Goal: Transaction & Acquisition: Purchase product/service

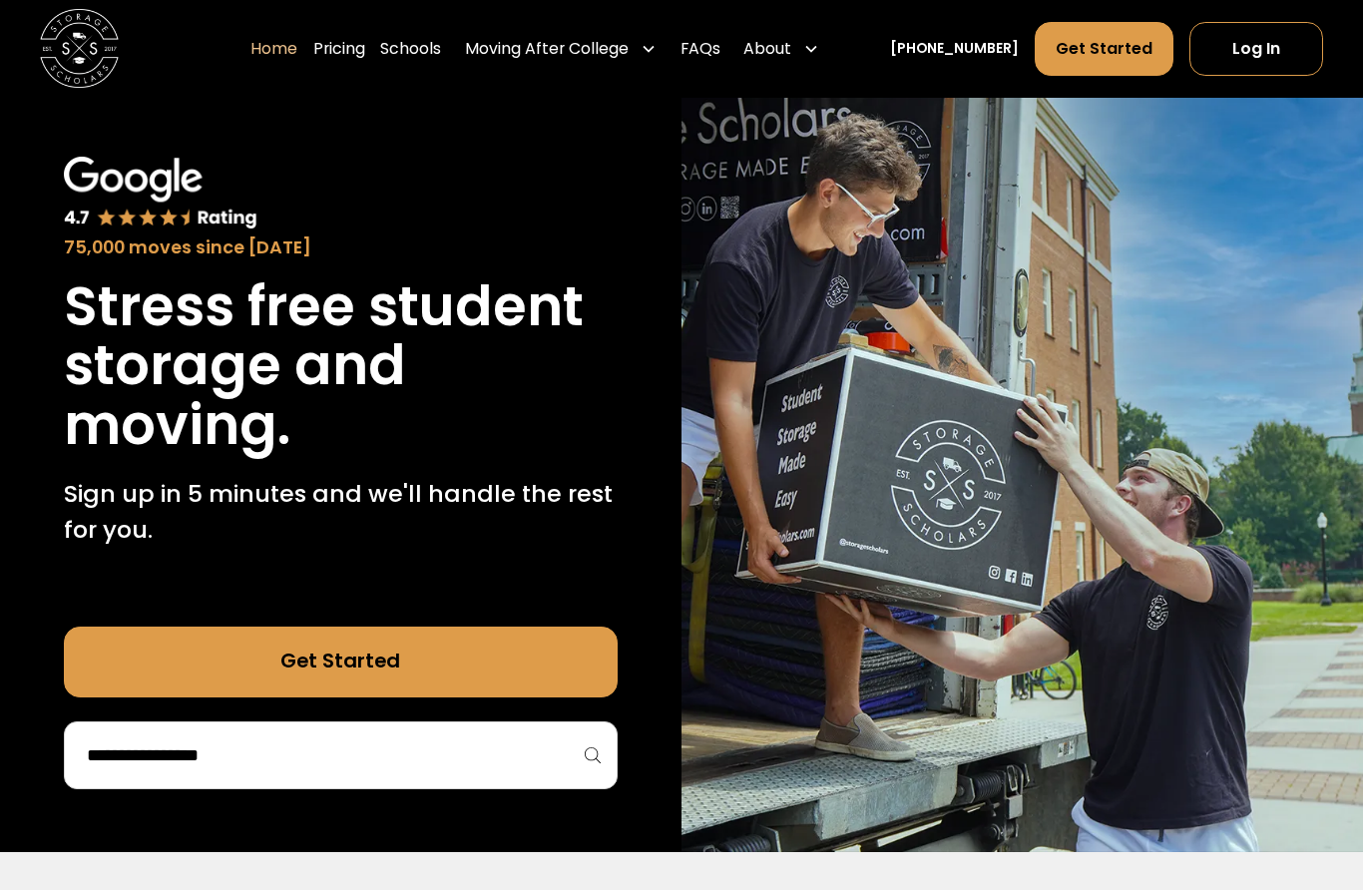
scroll to position [69, 0]
click at [175, 753] on input "search" at bounding box center [341, 756] width 512 height 34
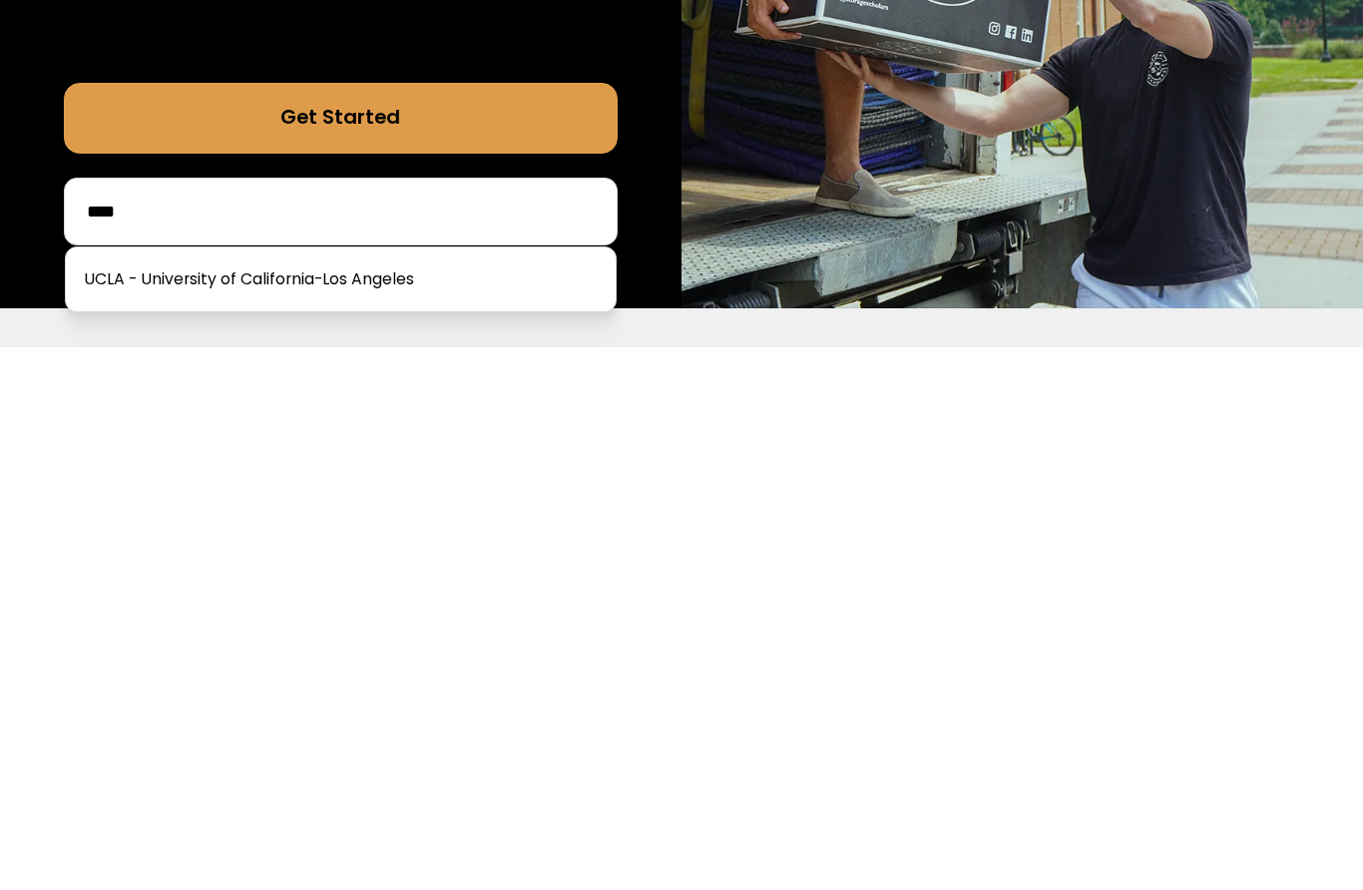
type input "****"
click at [166, 801] on link at bounding box center [341, 823] width 534 height 44
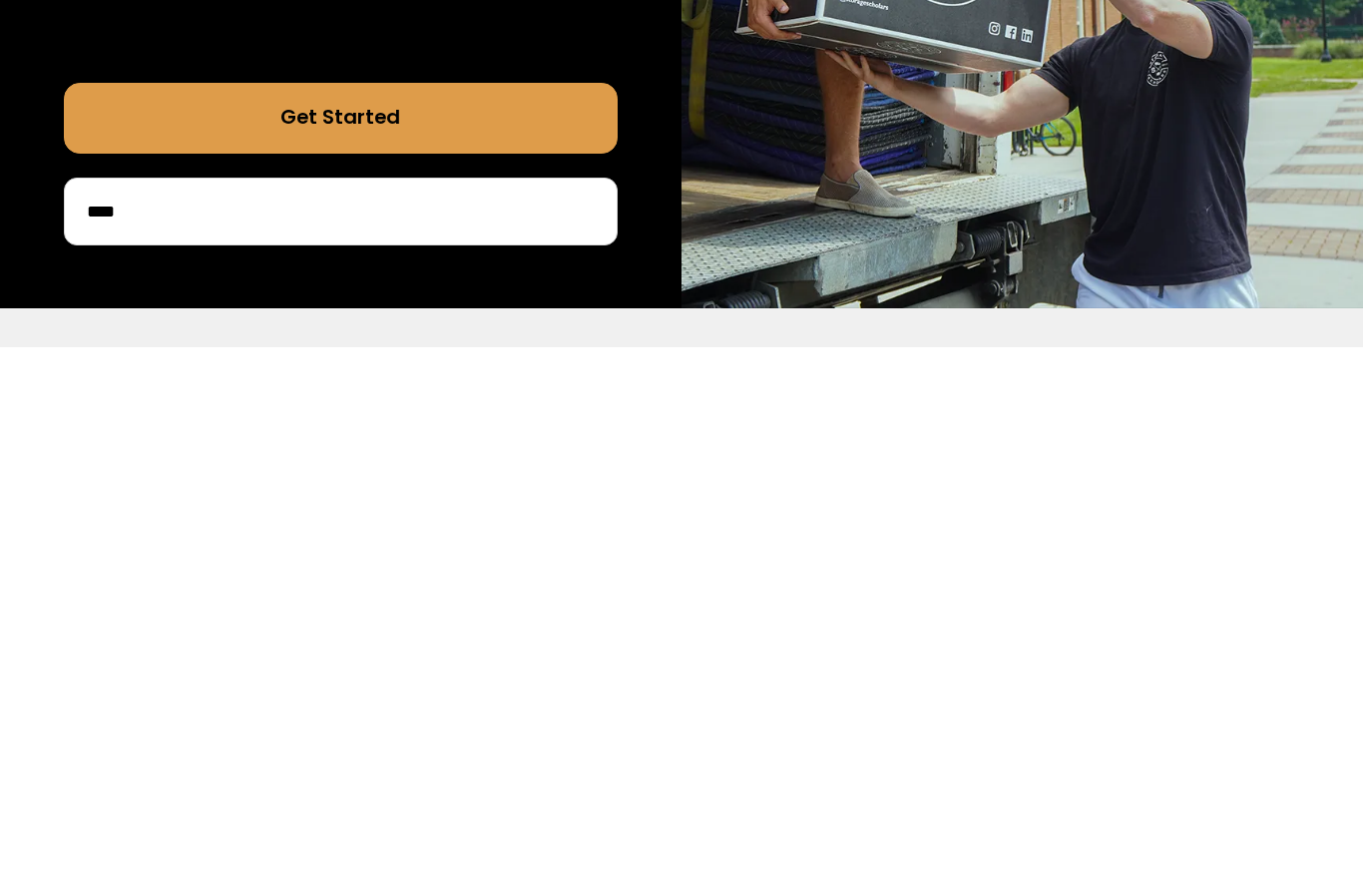
click at [150, 272] on div "75,000 moves since 2017 Stress free student storage and moving. Sign up in 5 mi…" at bounding box center [341, 472] width 682 height 759
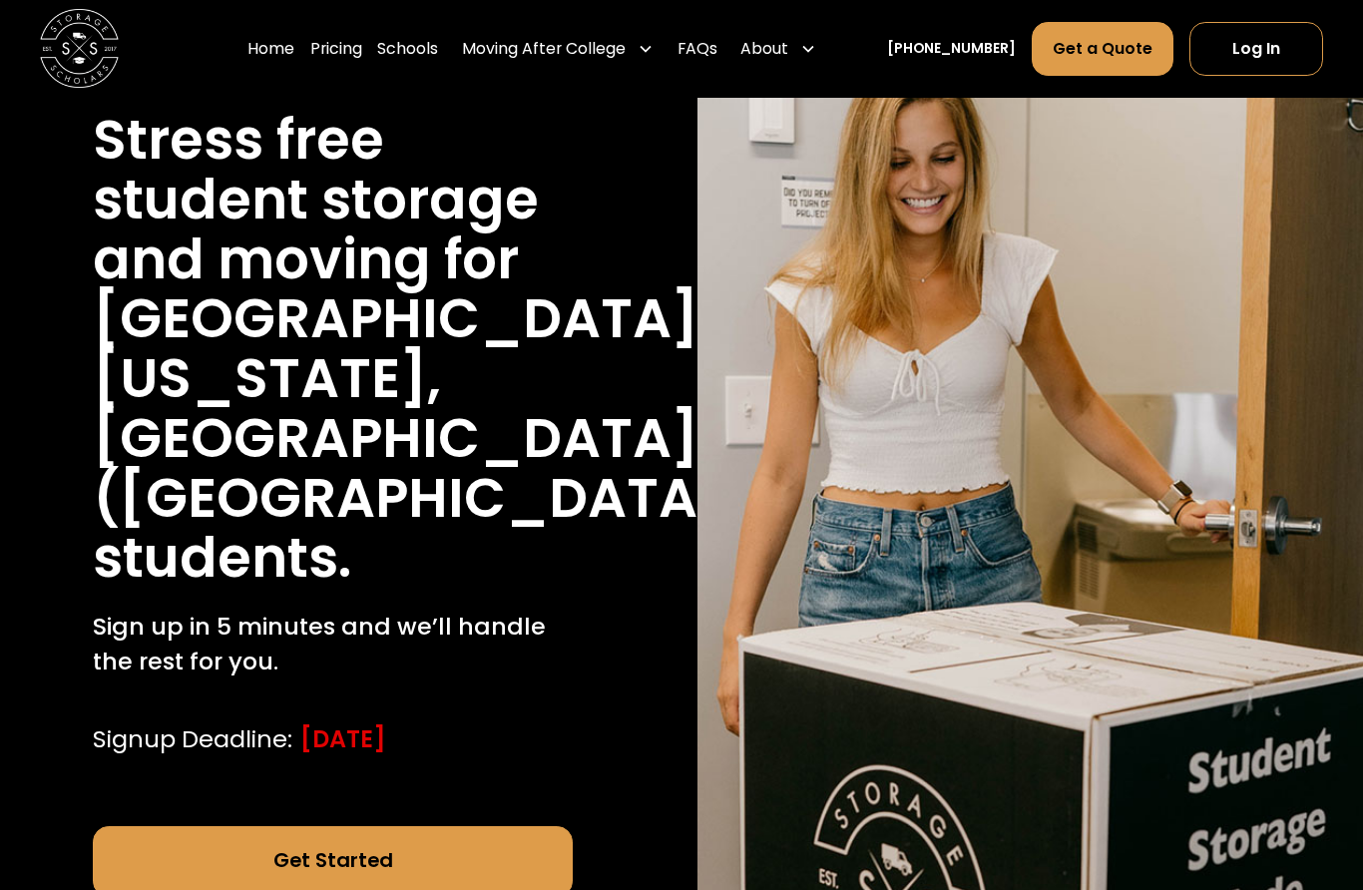
scroll to position [251, 0]
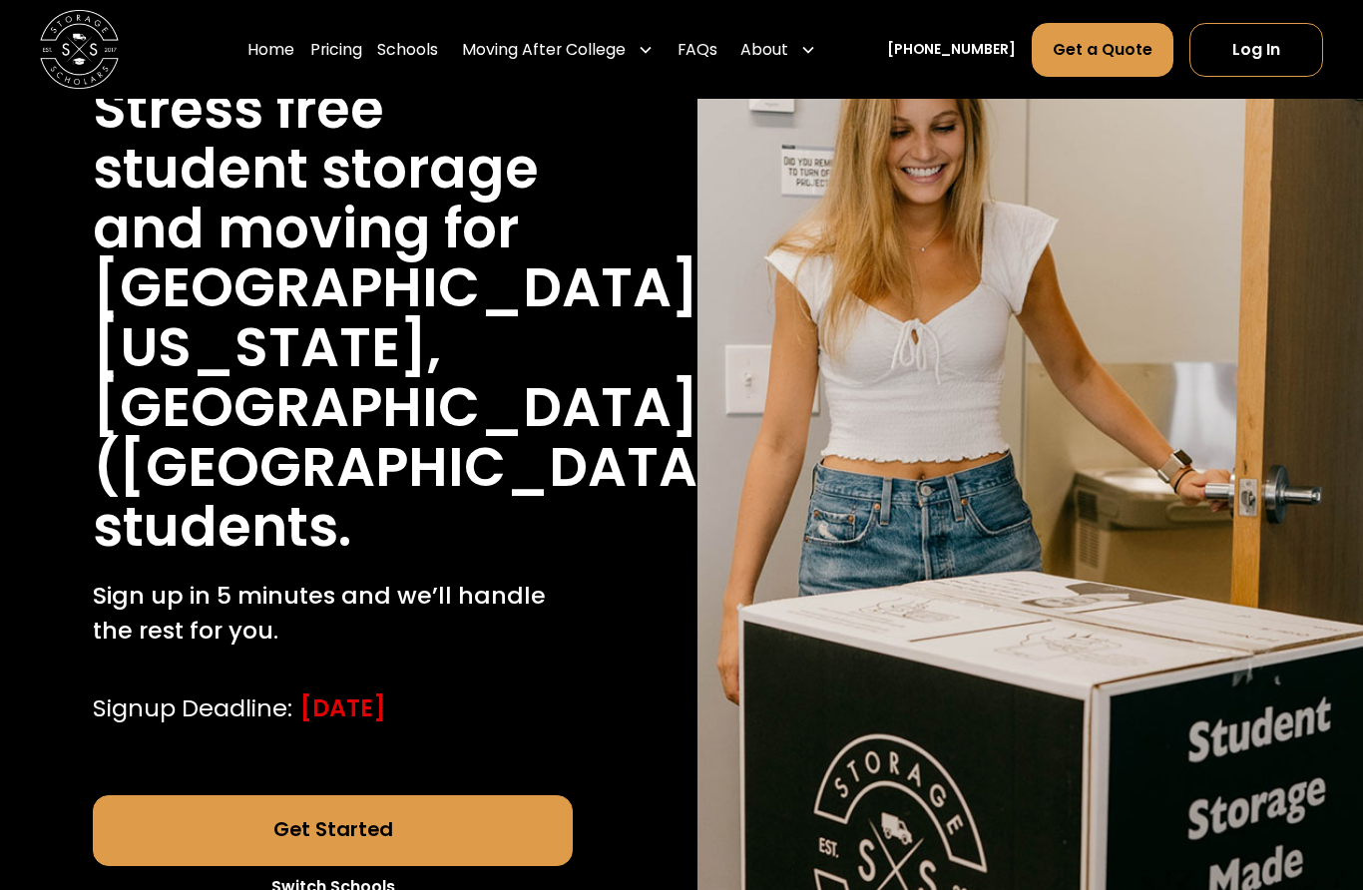
click at [160, 795] on link "Get Started" at bounding box center [332, 830] width 479 height 71
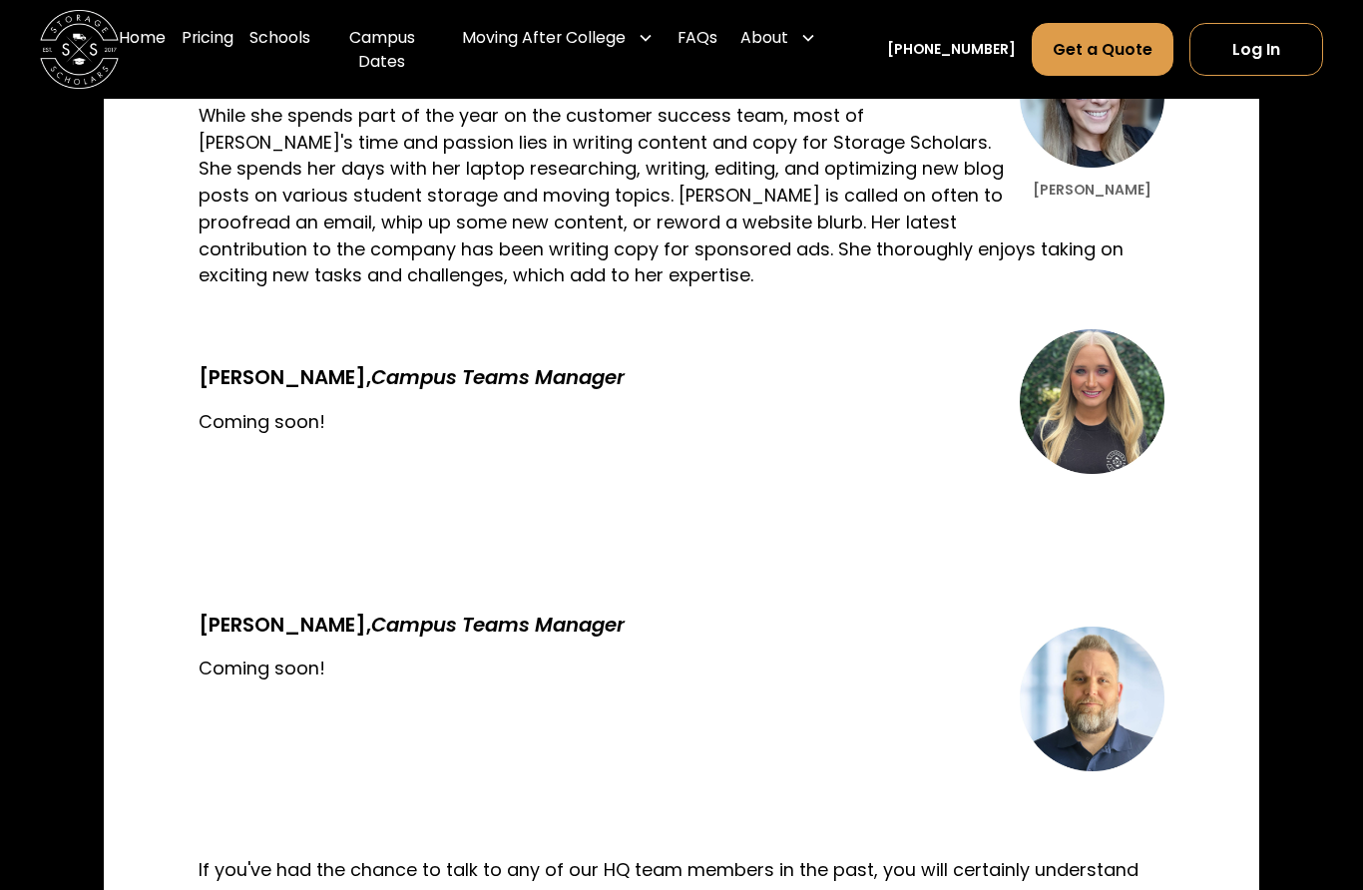
scroll to position [4581, 0]
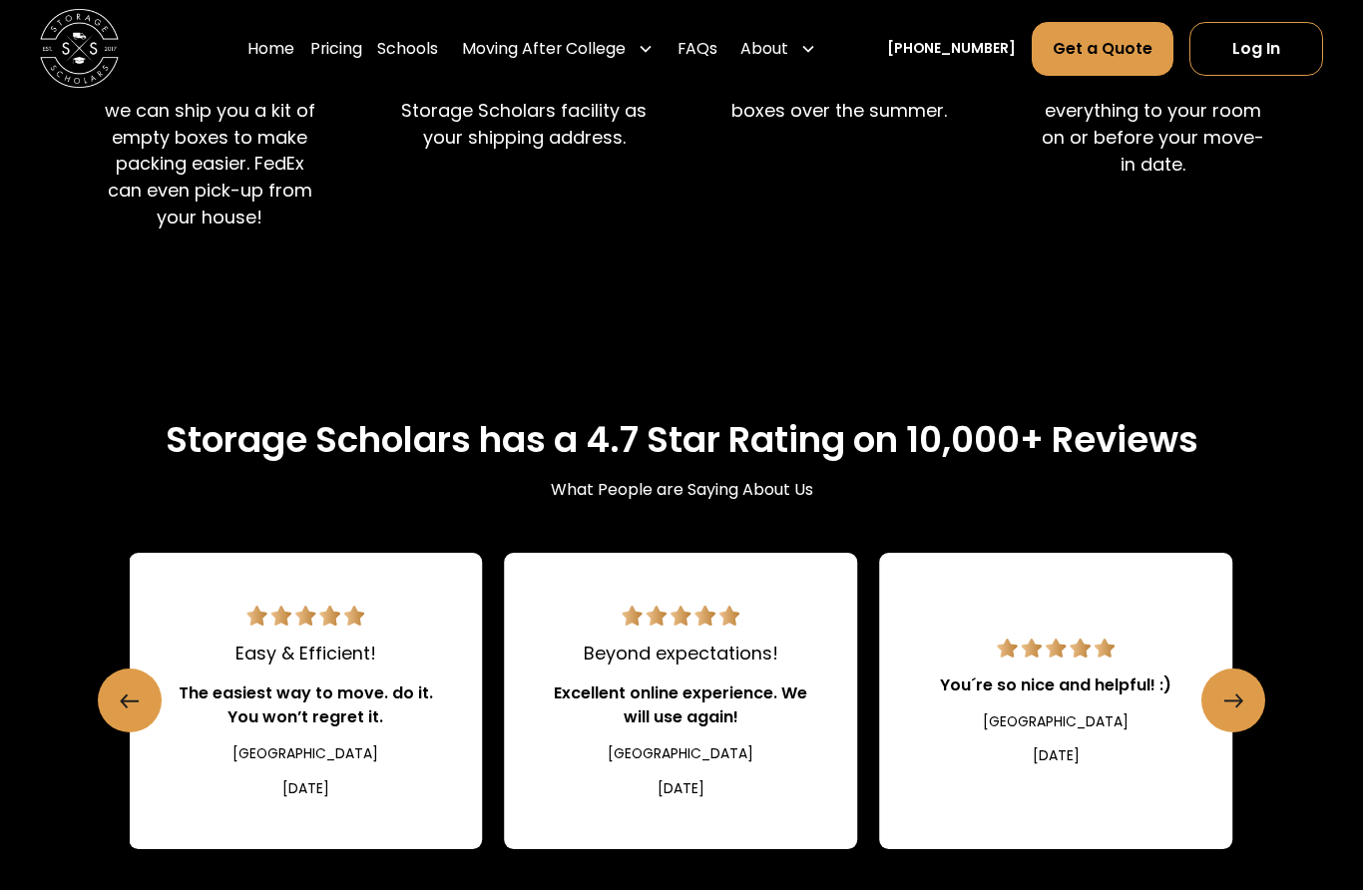
scroll to position [1951, 0]
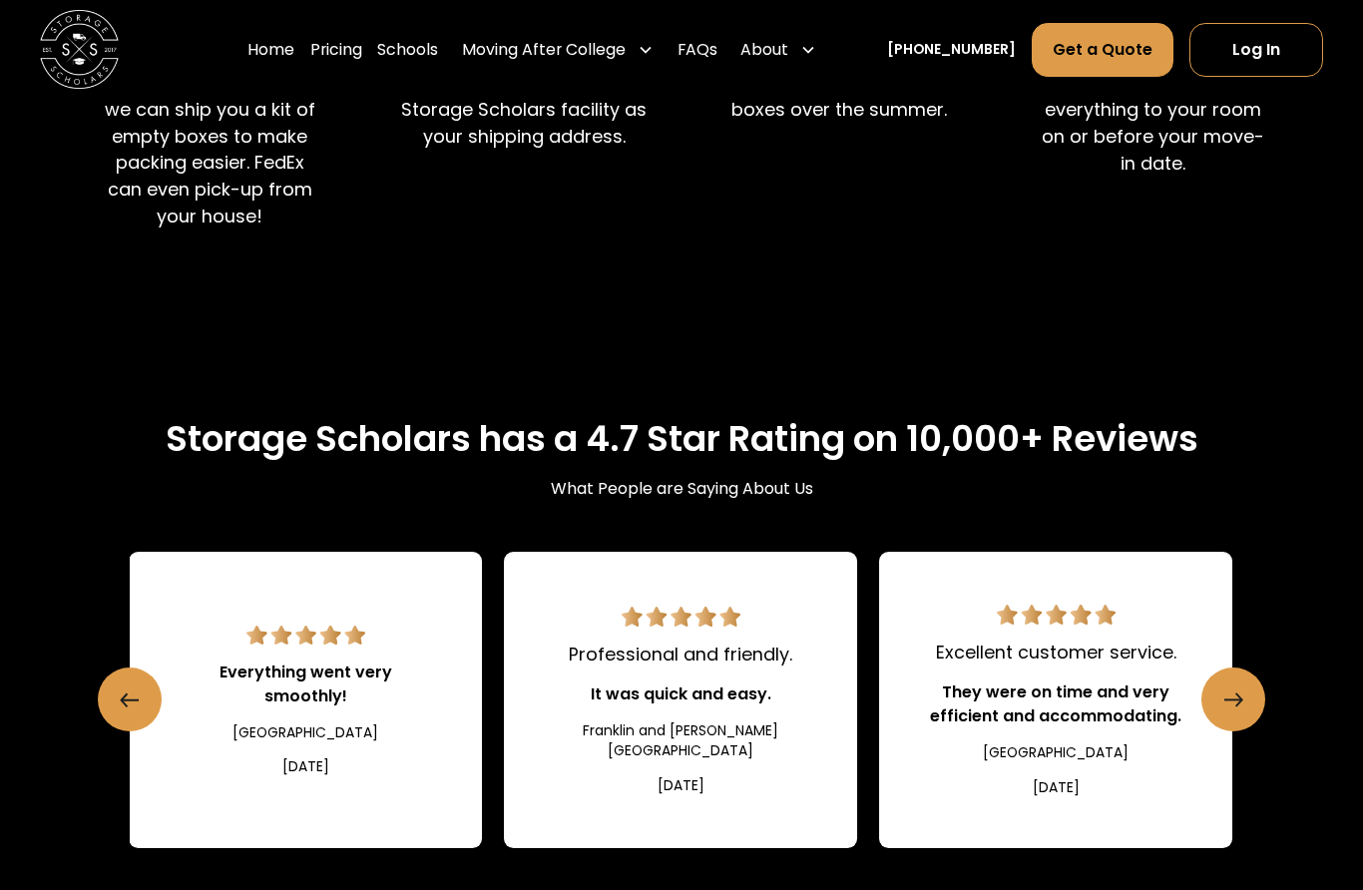
click at [1236, 694] on icon "Next slide" at bounding box center [1239, 700] width 6 height 13
click at [1235, 683] on icon "Next slide" at bounding box center [1234, 700] width 19 height 35
click at [1231, 683] on icon "Next slide" at bounding box center [1234, 700] width 19 height 35
click at [1238, 683] on icon "Next slide" at bounding box center [1234, 700] width 19 height 35
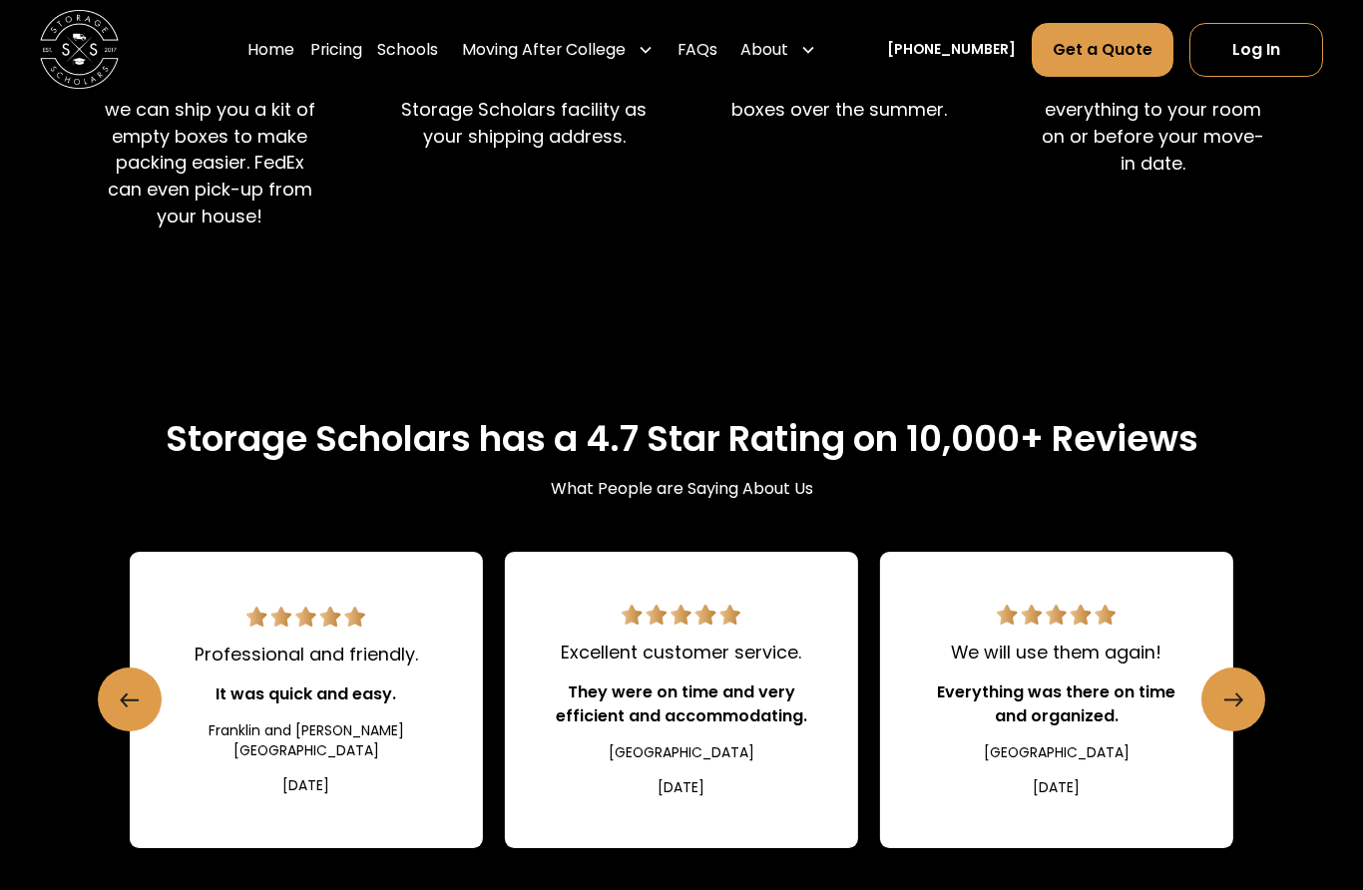
click at [1233, 683] on icon "Next slide" at bounding box center [1234, 700] width 19 height 35
click at [1240, 683] on icon "Next slide" at bounding box center [1234, 700] width 19 height 35
click at [1238, 683] on icon "Next slide" at bounding box center [1234, 700] width 19 height 35
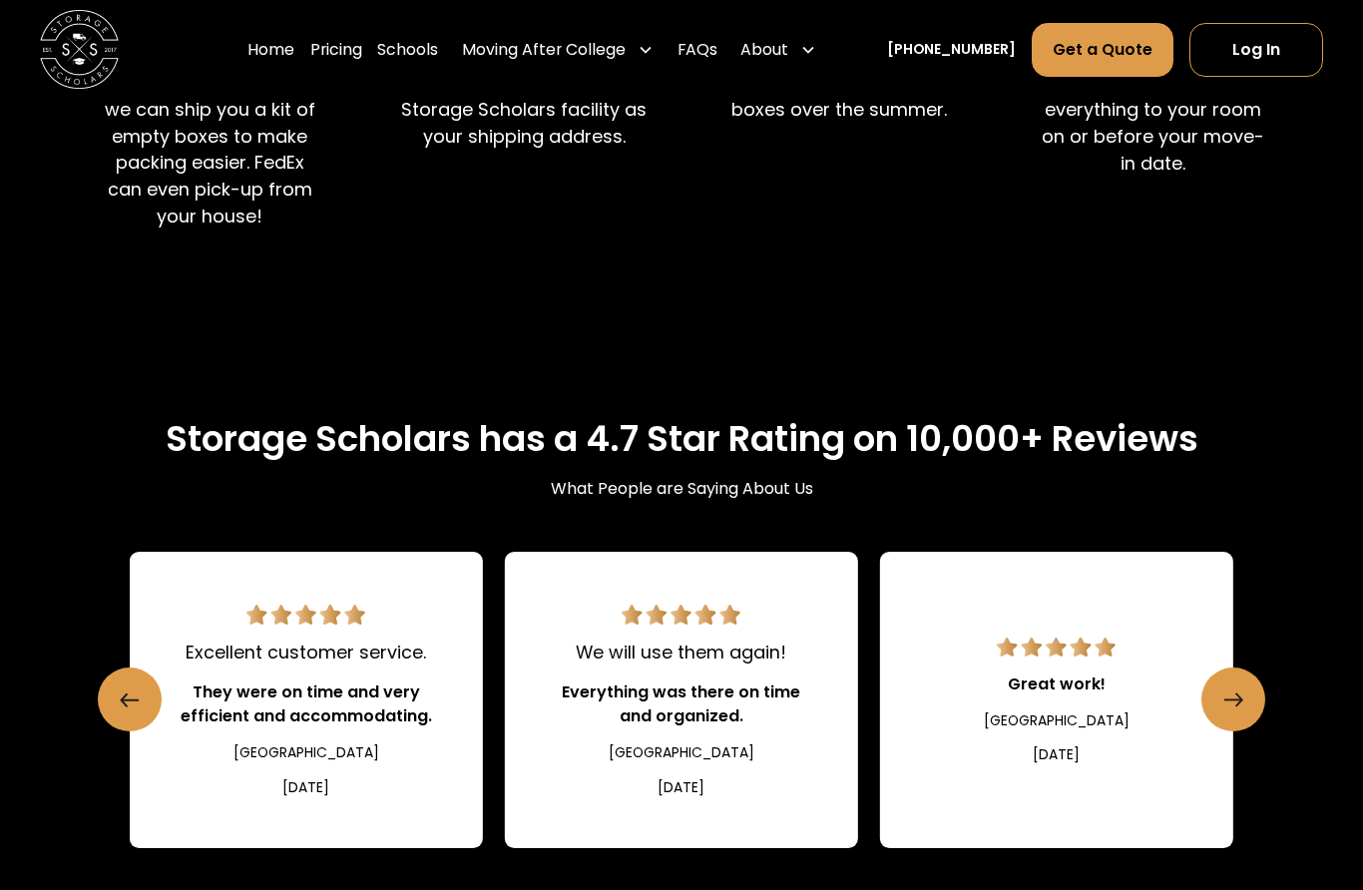
click at [1240, 683] on icon "Next slide" at bounding box center [1234, 700] width 19 height 35
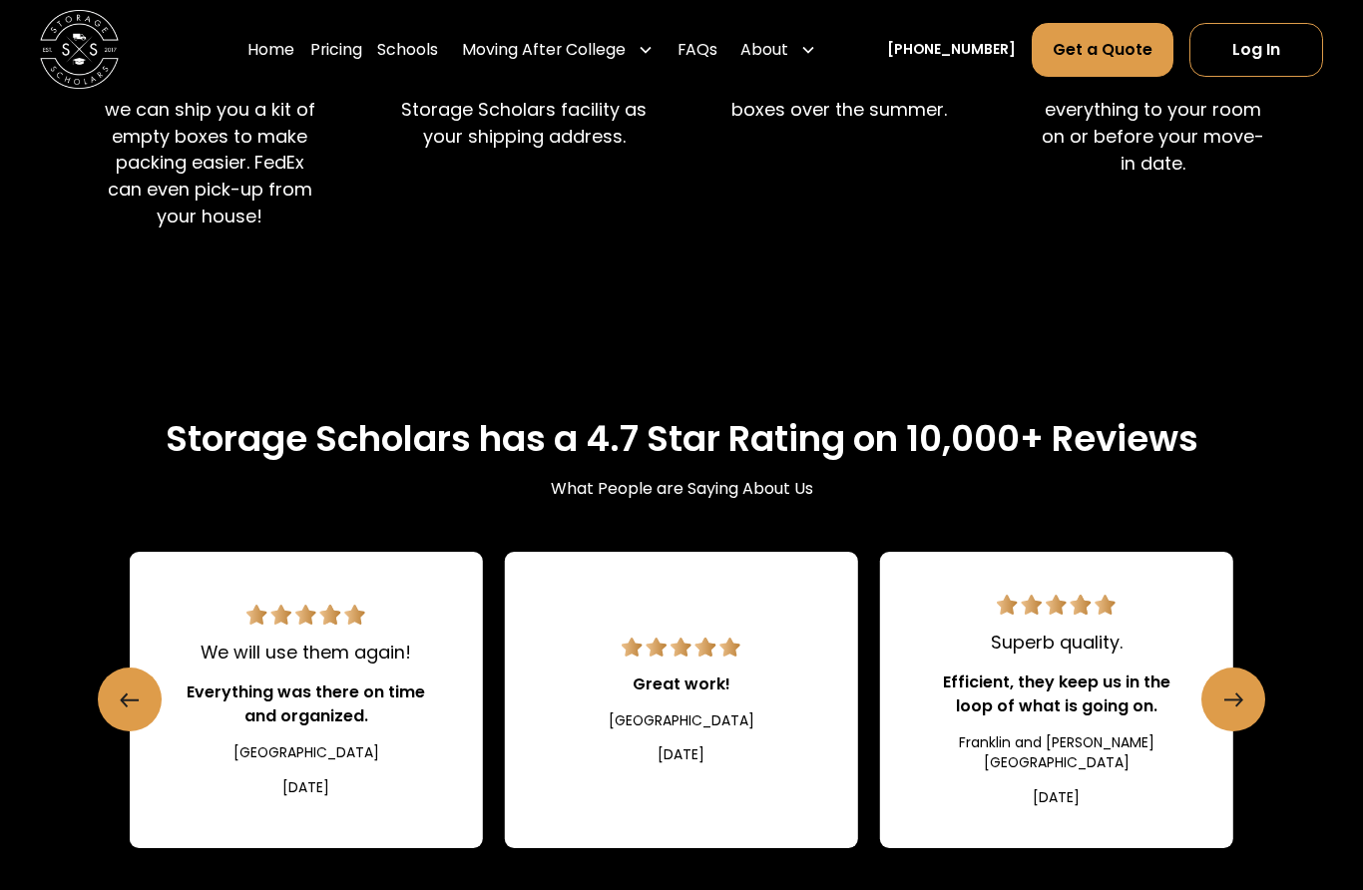
click at [1258, 668] on link "Next slide" at bounding box center [1234, 700] width 64 height 64
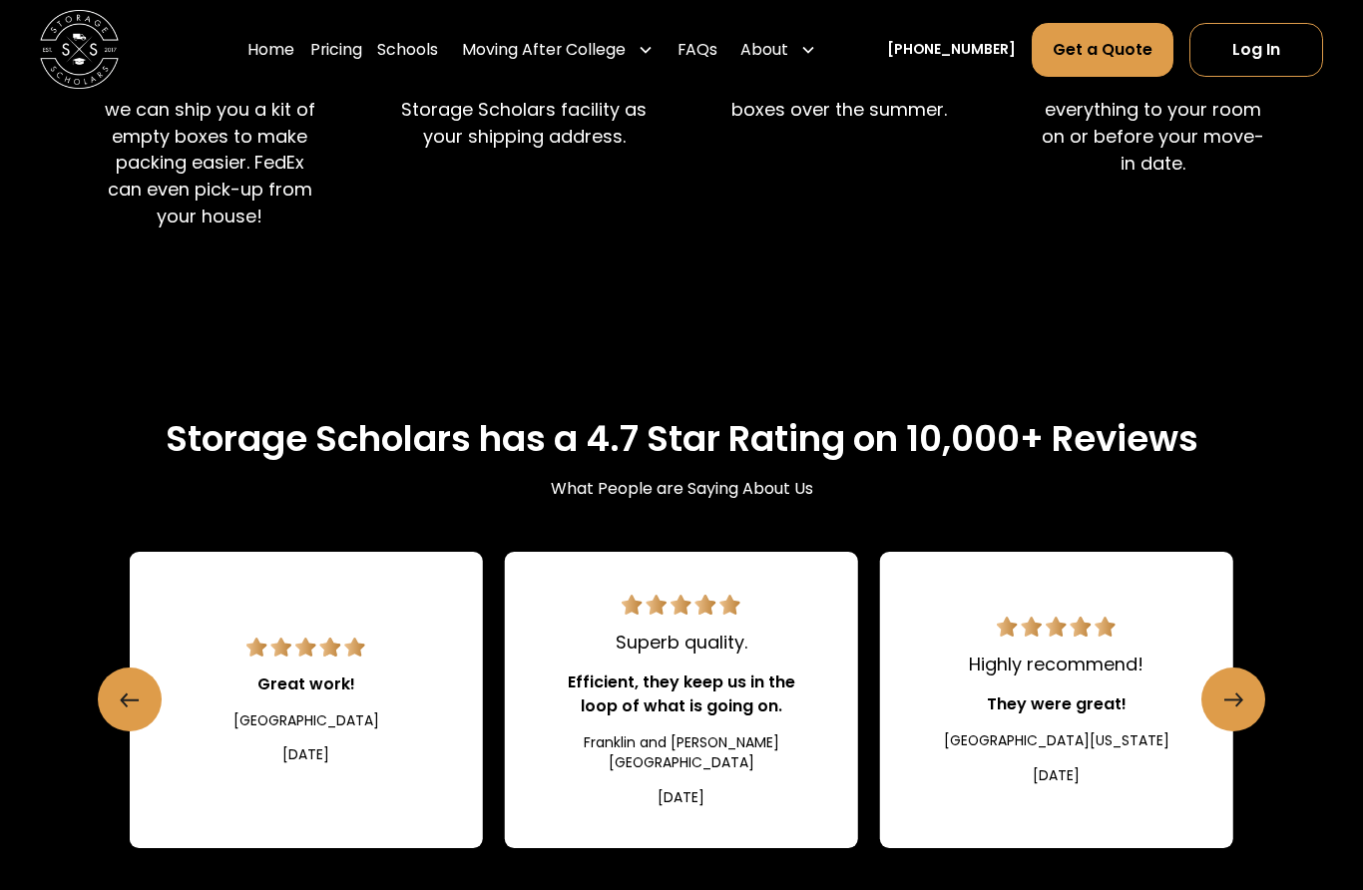
click at [1237, 683] on icon "Next slide" at bounding box center [1234, 700] width 19 height 35
click at [1248, 668] on link "Next slide" at bounding box center [1234, 700] width 64 height 64
click at [1240, 683] on icon "Next slide" at bounding box center [1234, 700] width 19 height 35
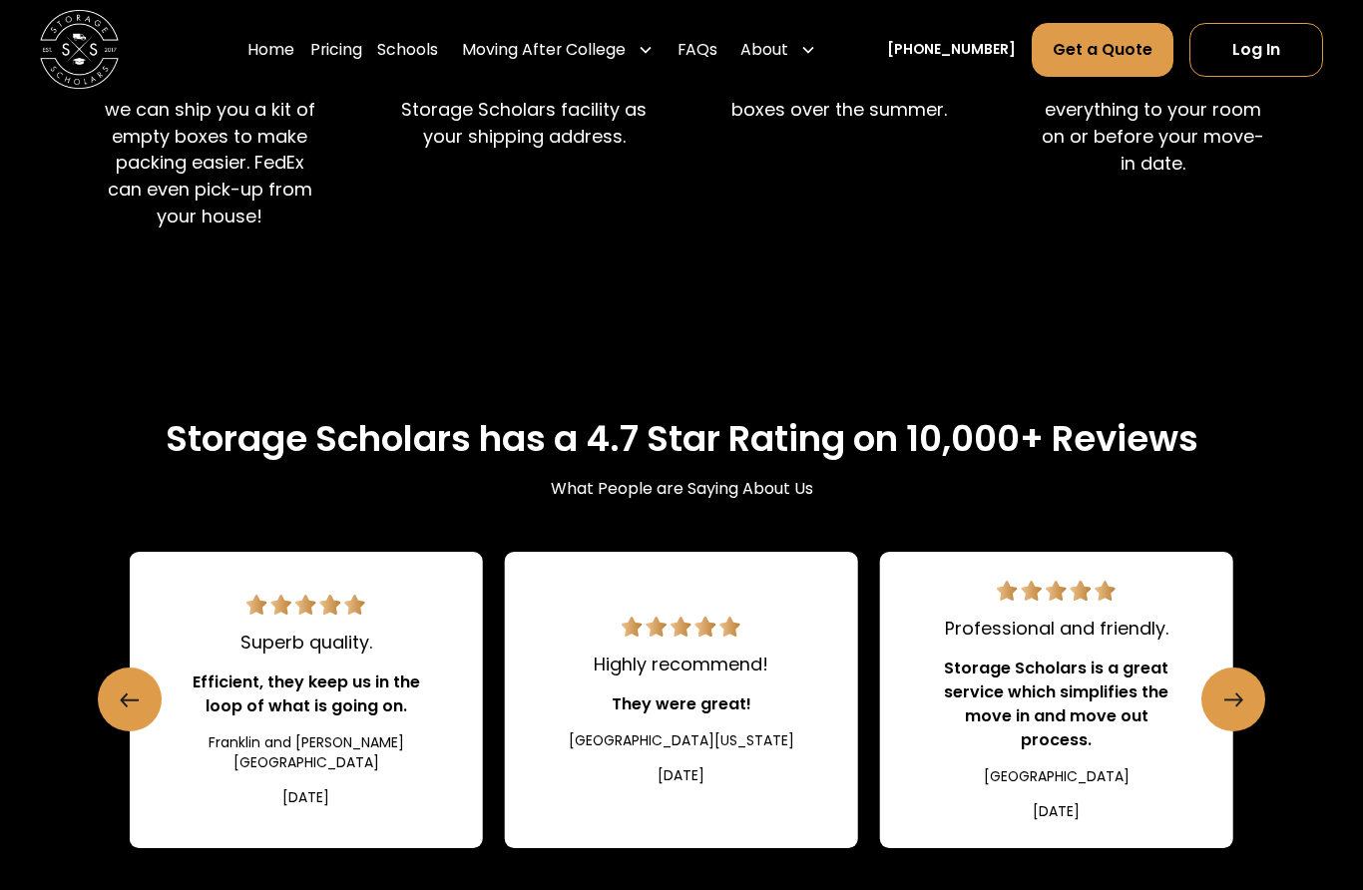
click at [1238, 683] on icon "Next slide" at bounding box center [1234, 700] width 19 height 35
click at [1238, 700] on line "Next slide" at bounding box center [1234, 700] width 18 height 0
click at [1238, 683] on icon "Next slide" at bounding box center [1234, 700] width 19 height 35
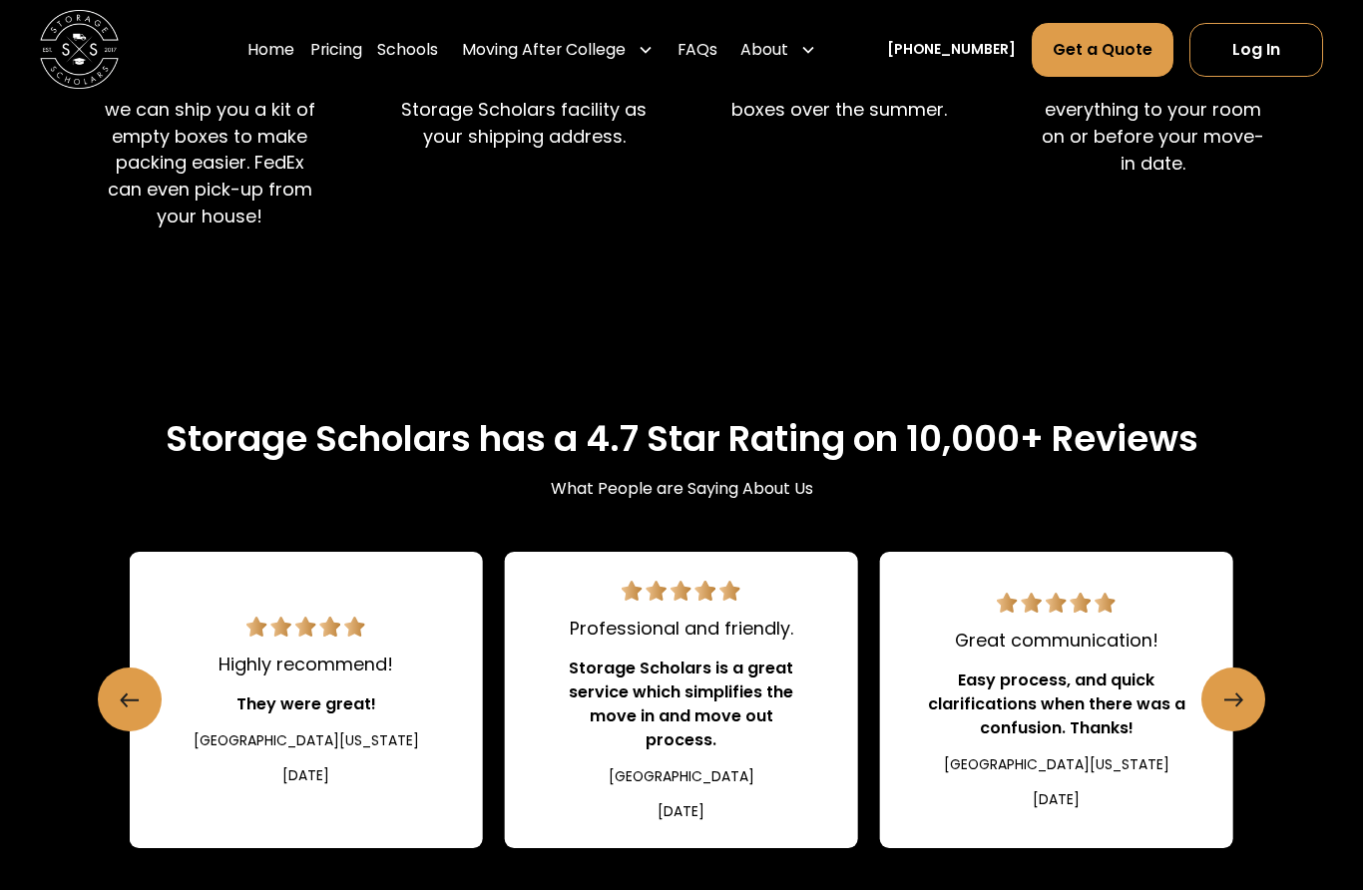
click at [1236, 683] on icon "Next slide" at bounding box center [1234, 700] width 19 height 35
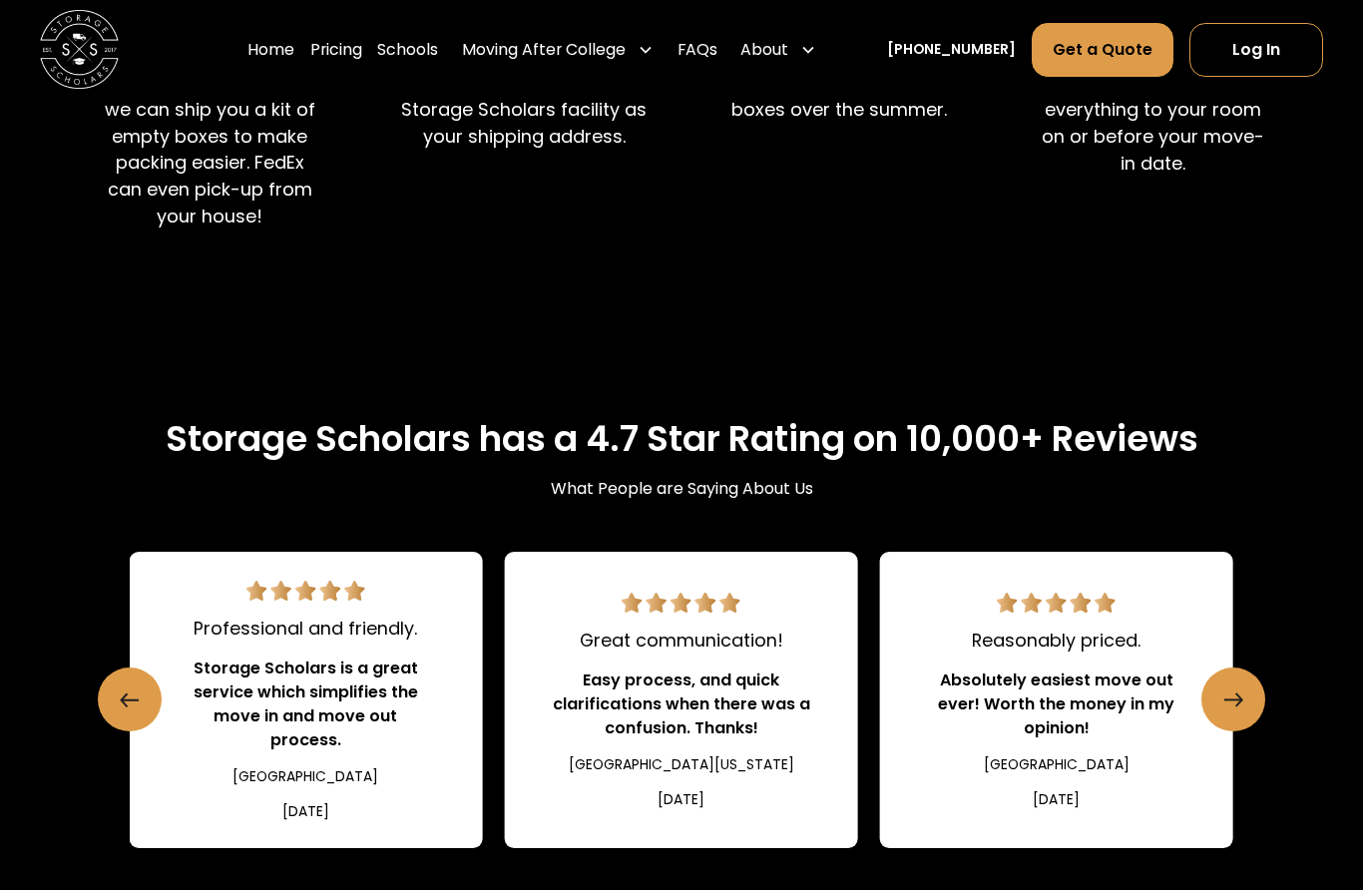
click at [1239, 683] on icon "Next slide" at bounding box center [1234, 700] width 19 height 35
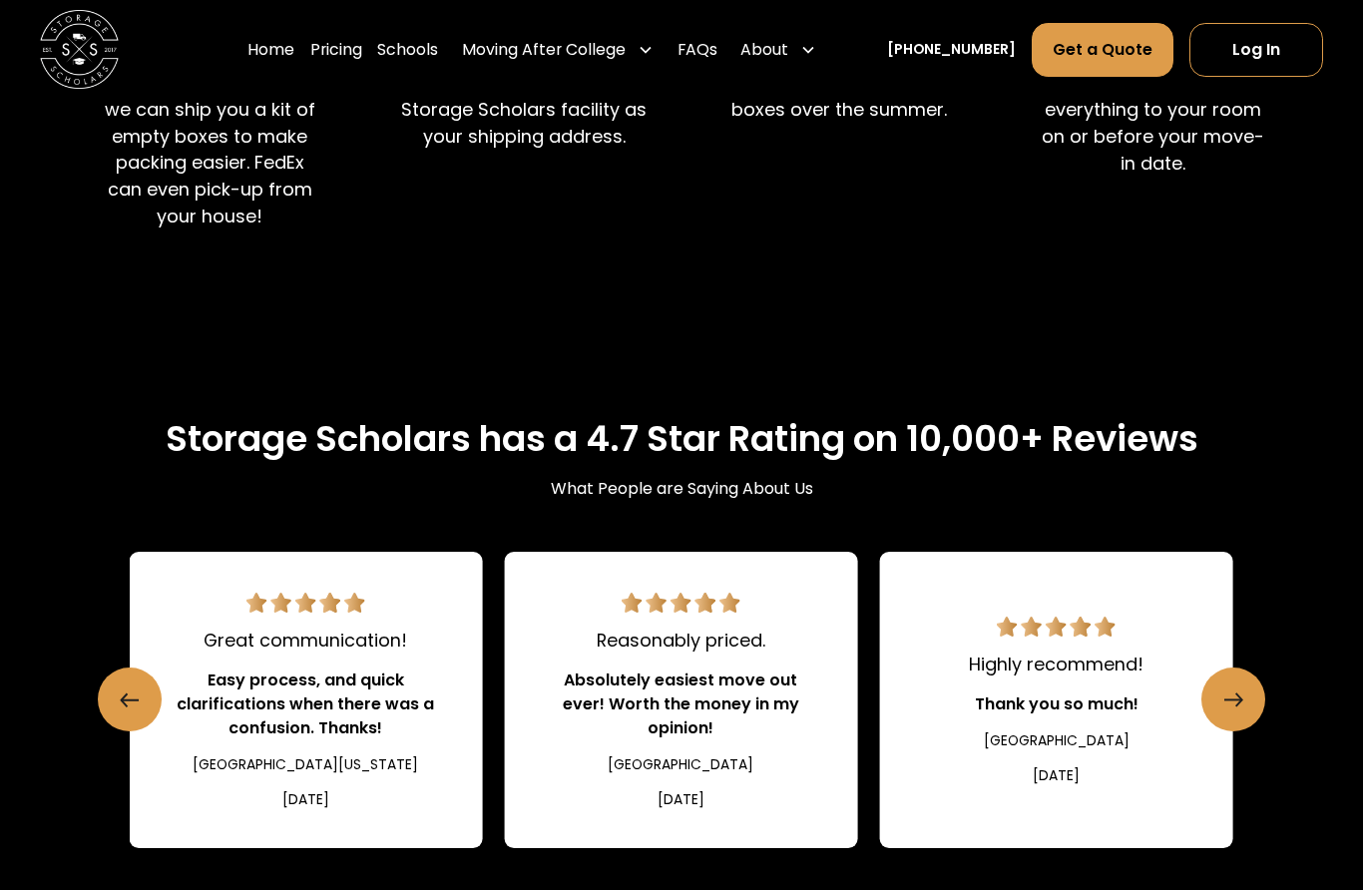
click at [1238, 683] on icon "Next slide" at bounding box center [1234, 700] width 19 height 35
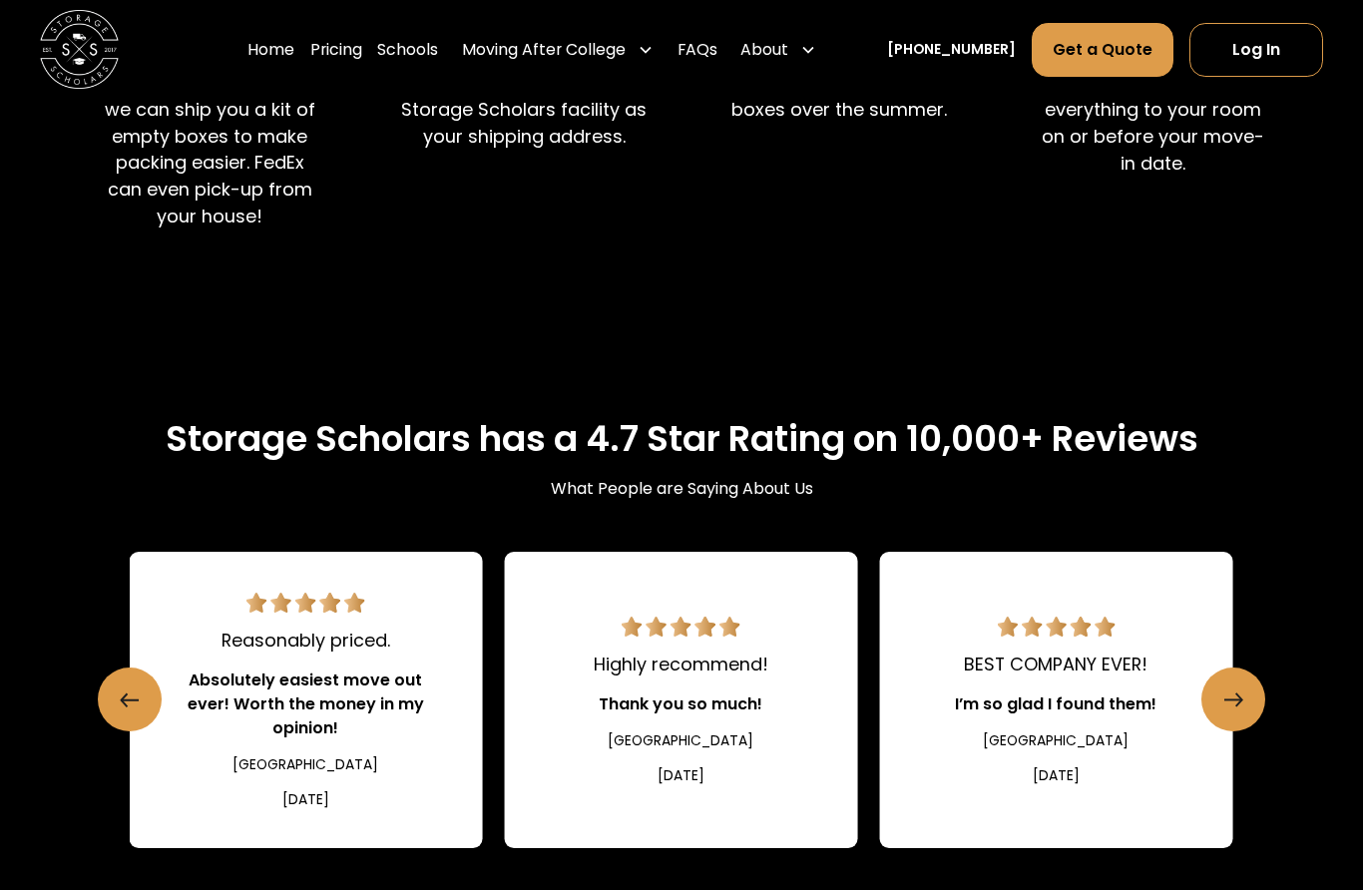
click at [1239, 683] on icon "Next slide" at bounding box center [1234, 700] width 19 height 35
click at [1240, 683] on icon "Next slide" at bounding box center [1234, 700] width 19 height 35
click at [1238, 683] on icon "Next slide" at bounding box center [1234, 700] width 19 height 35
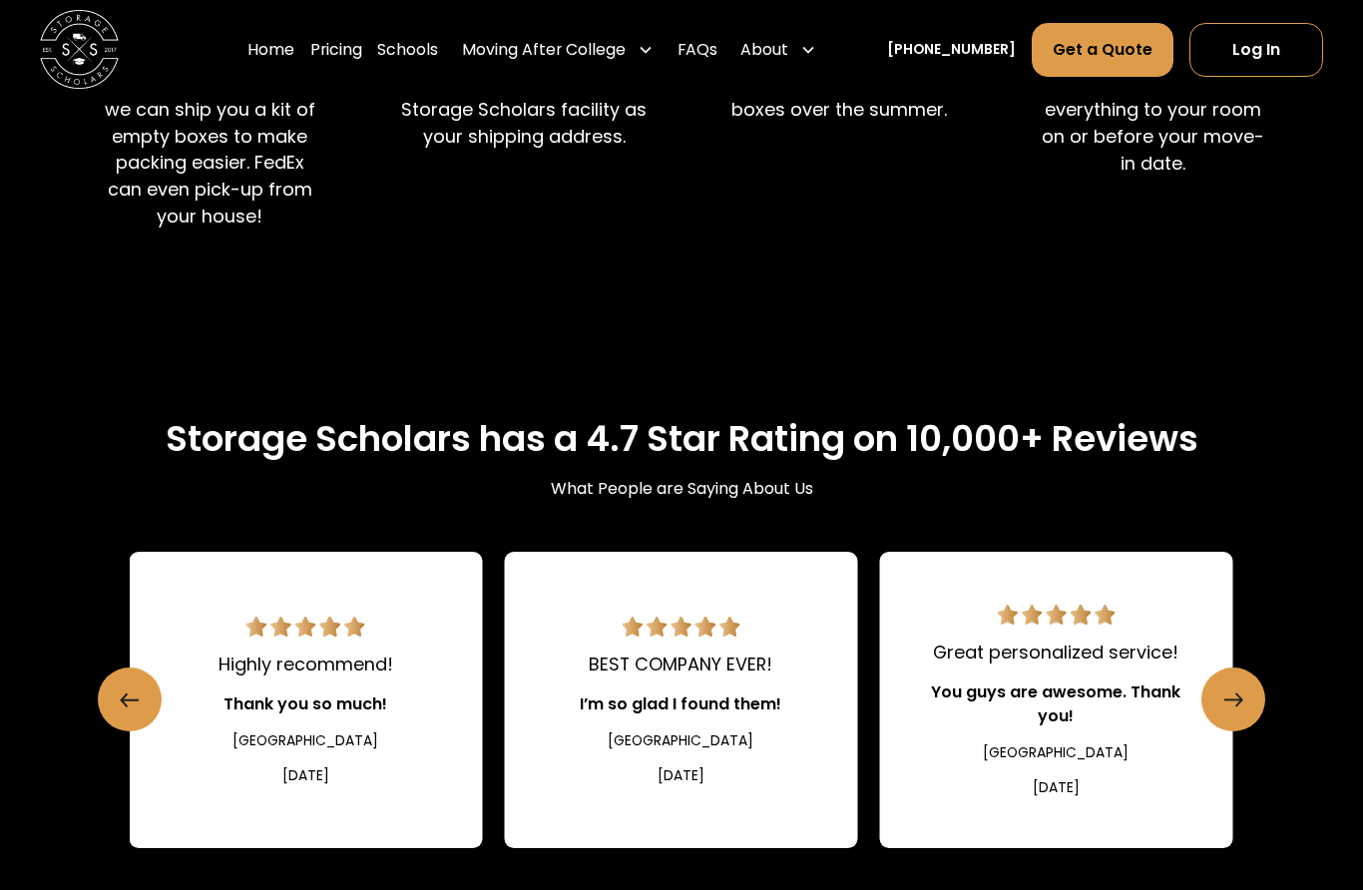
click at [1238, 683] on icon "Next slide" at bounding box center [1234, 700] width 19 height 35
click at [1239, 683] on icon "Next slide" at bounding box center [1234, 700] width 19 height 35
click at [1240, 683] on icon "Next slide" at bounding box center [1234, 700] width 19 height 35
click at [1245, 668] on link "Next slide" at bounding box center [1234, 700] width 64 height 64
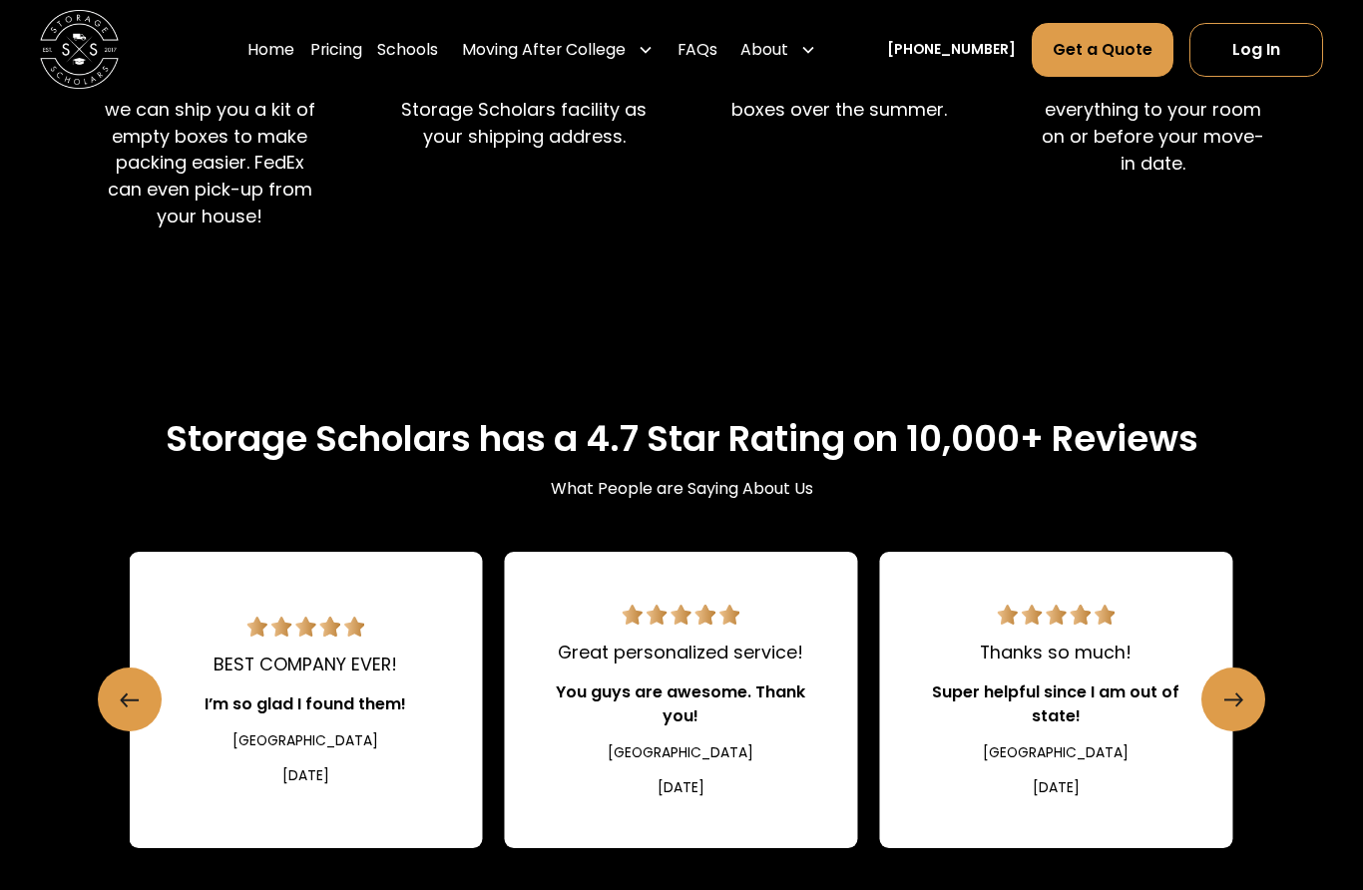
click at [1239, 683] on icon "Next slide" at bounding box center [1234, 700] width 19 height 35
click at [1237, 683] on icon "Next slide" at bounding box center [1234, 700] width 19 height 35
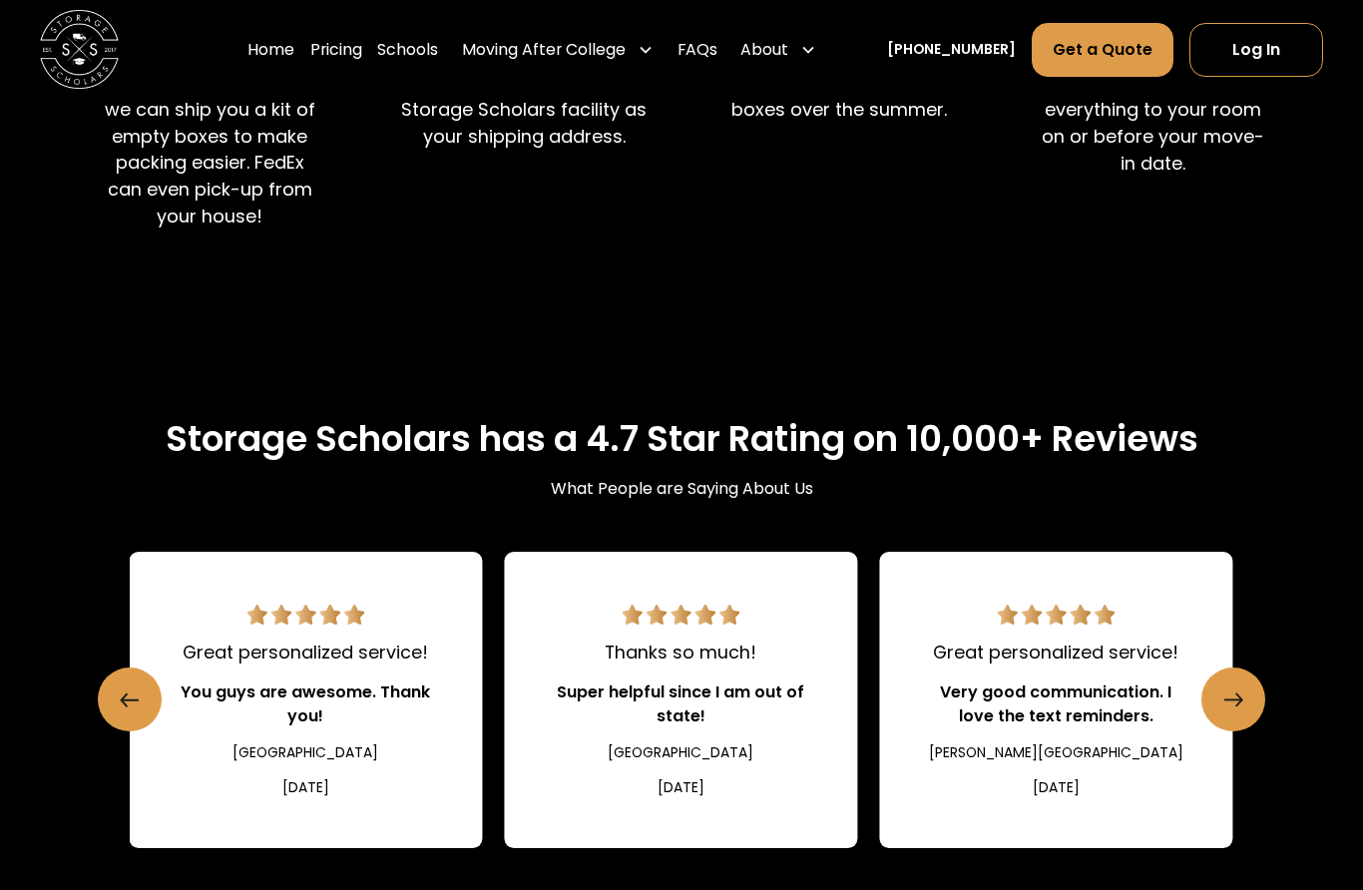
click at [1233, 683] on icon "Next slide" at bounding box center [1234, 700] width 19 height 35
click at [1231, 683] on icon "Next slide" at bounding box center [1234, 700] width 19 height 35
click at [1232, 683] on icon "Next slide" at bounding box center [1234, 700] width 19 height 35
click at [1240, 683] on icon "Next slide" at bounding box center [1234, 700] width 19 height 35
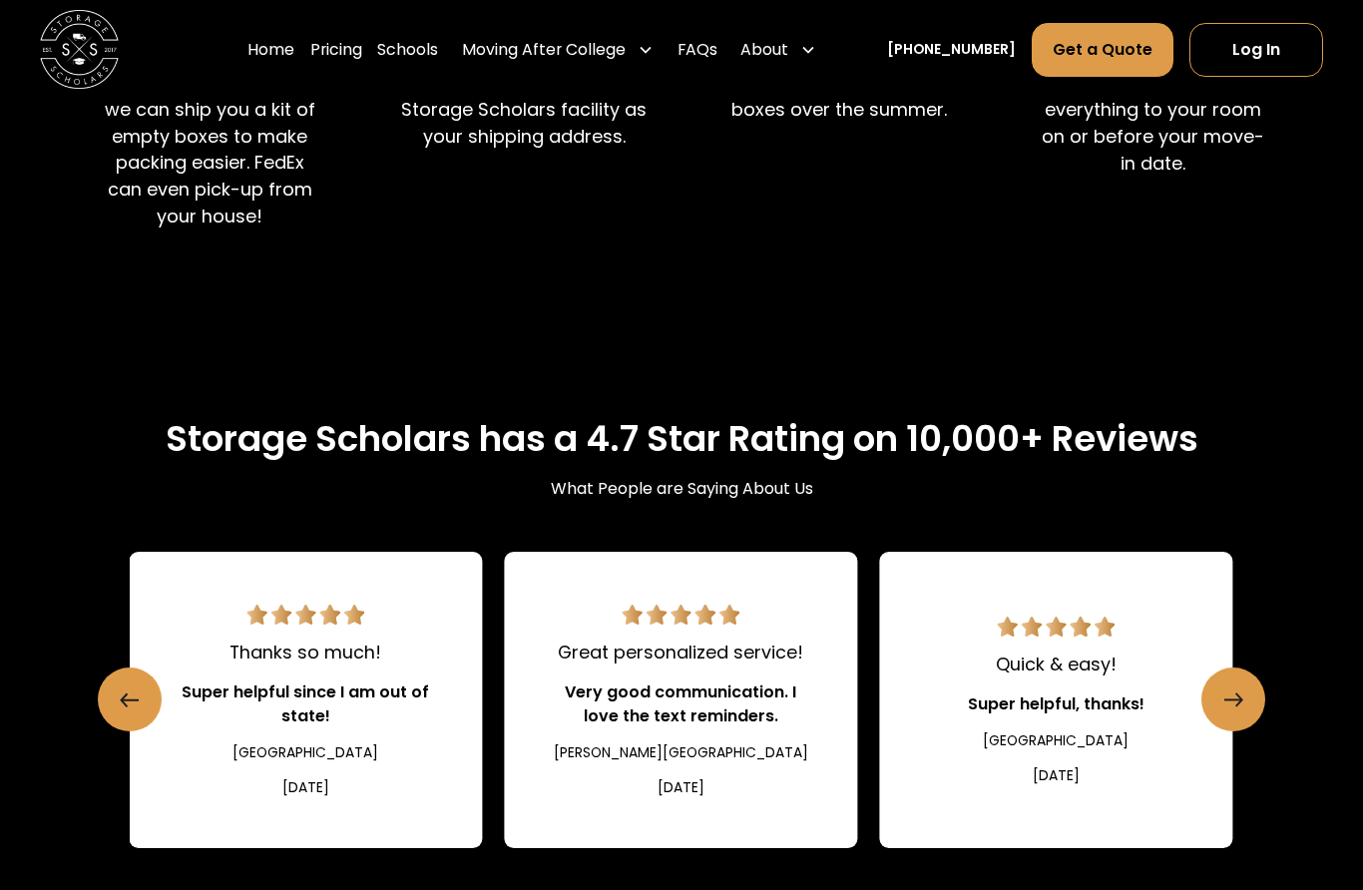
click at [1234, 683] on icon "Next slide" at bounding box center [1234, 700] width 19 height 35
click at [1233, 683] on icon "Next slide" at bounding box center [1234, 700] width 19 height 35
click at [1234, 683] on icon "Next slide" at bounding box center [1234, 700] width 19 height 35
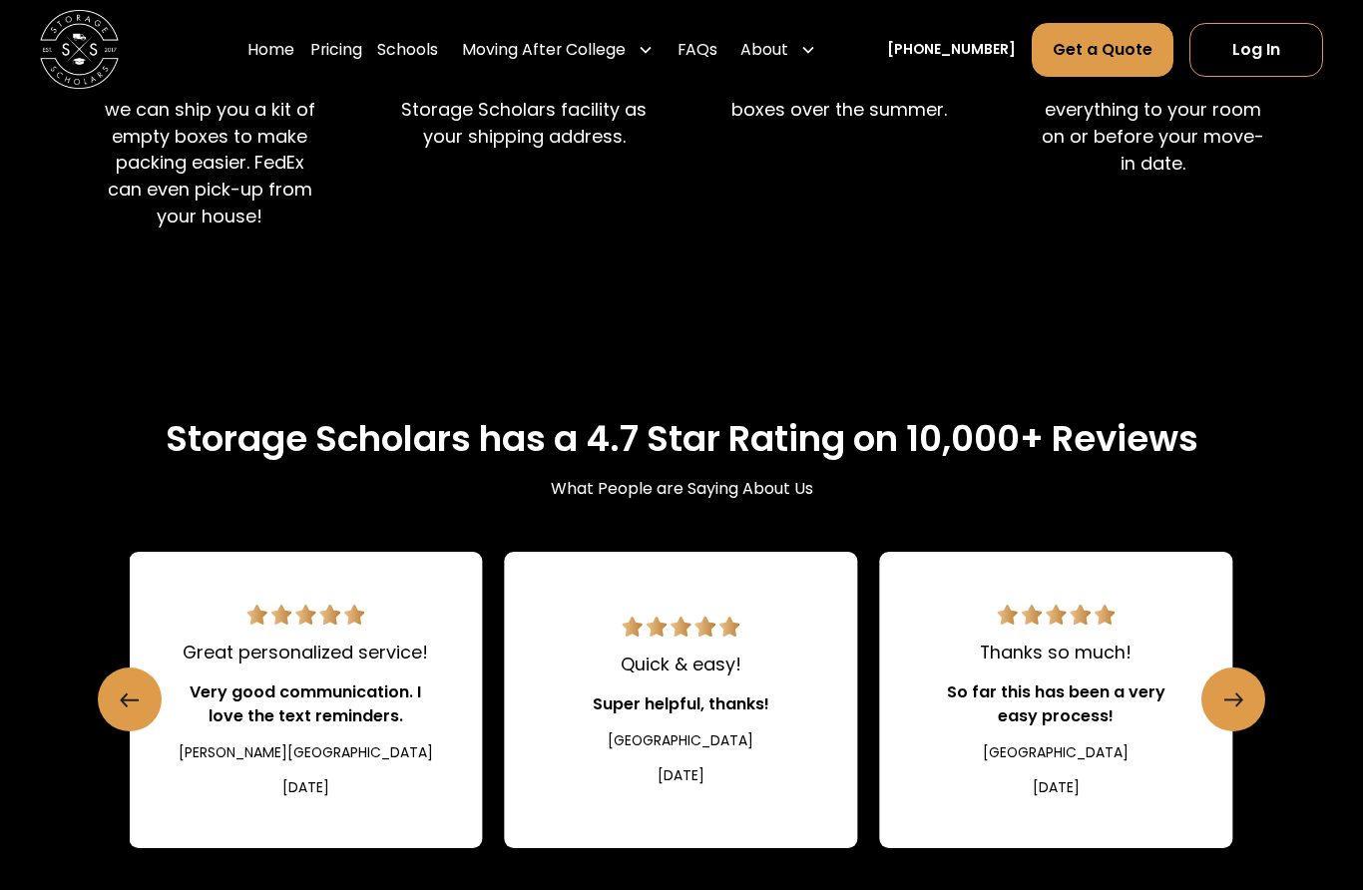
click at [1231, 683] on icon "Next slide" at bounding box center [1234, 700] width 19 height 35
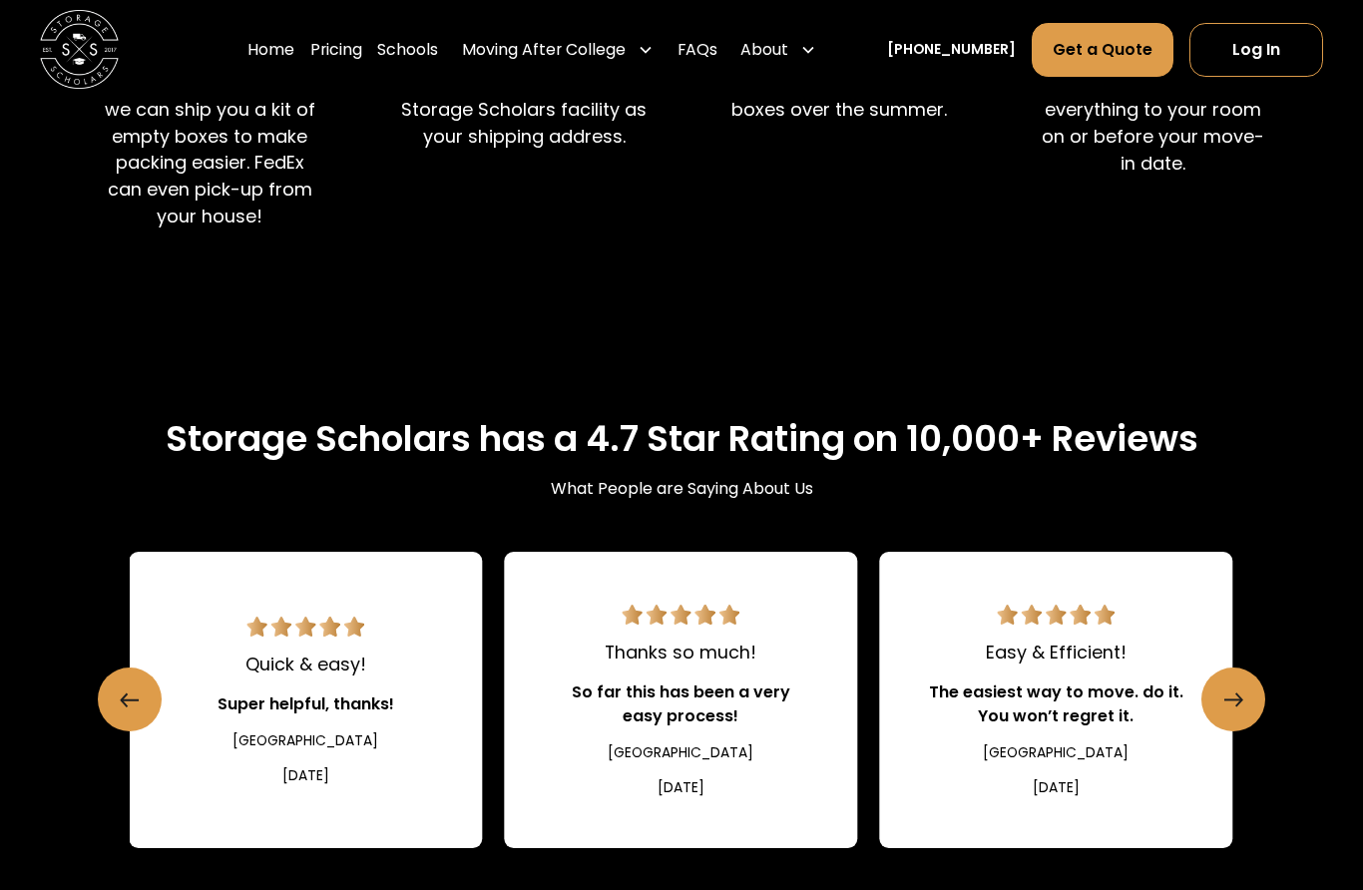
click at [1236, 683] on icon "Next slide" at bounding box center [1234, 700] width 19 height 35
click at [1237, 683] on icon "Next slide" at bounding box center [1234, 700] width 19 height 35
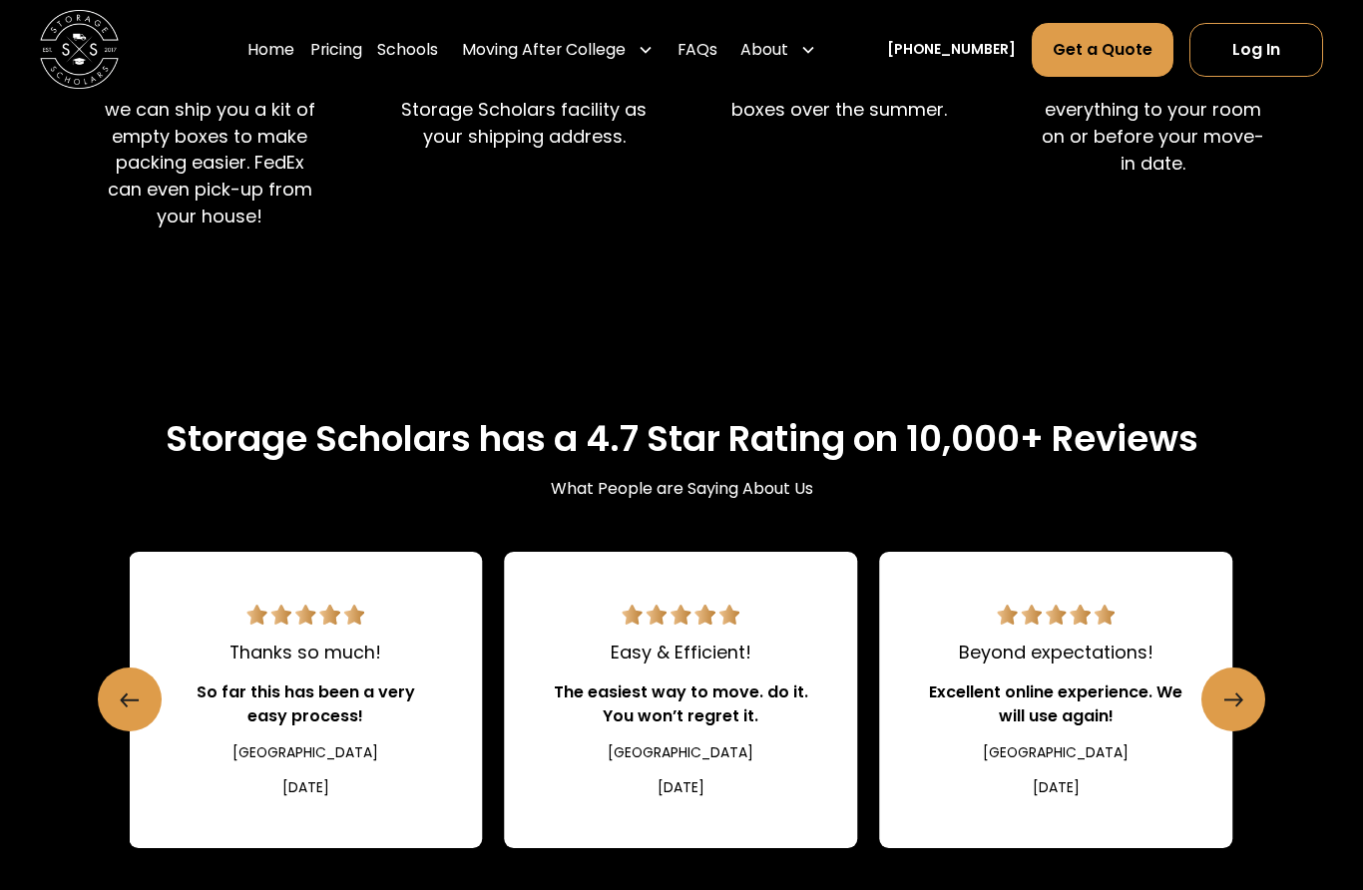
click at [1232, 683] on icon "Next slide" at bounding box center [1234, 700] width 19 height 35
click at [1236, 683] on icon "Next slide" at bounding box center [1234, 700] width 19 height 35
click at [1234, 683] on icon "Next slide" at bounding box center [1234, 700] width 19 height 35
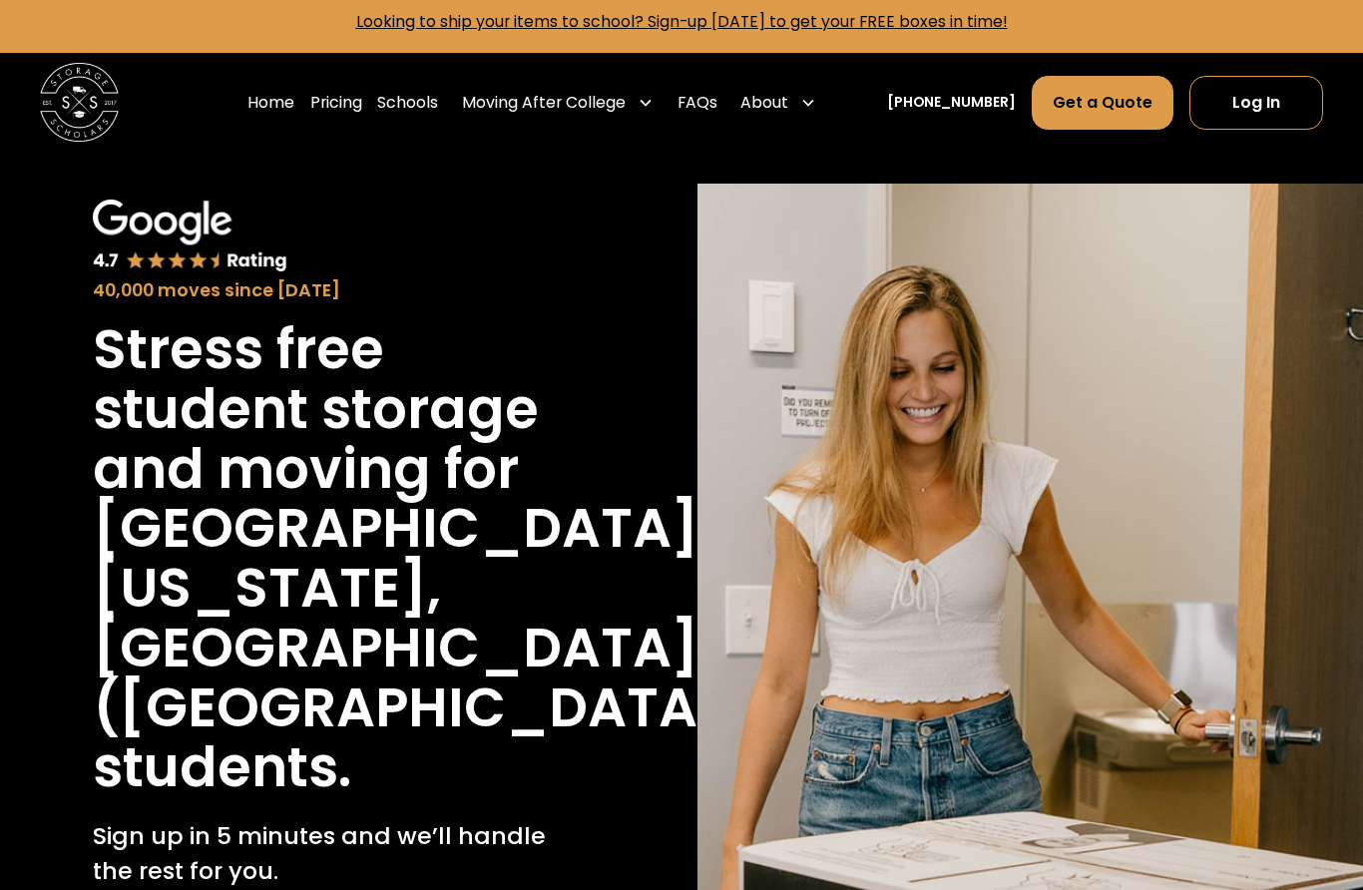
scroll to position [0, 0]
